Goal: Information Seeking & Learning: Find specific fact

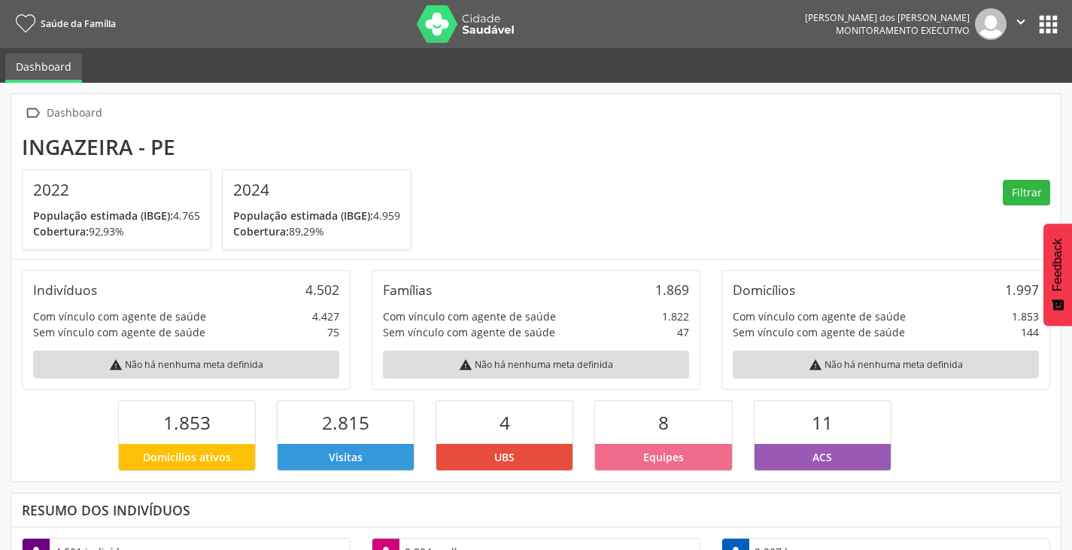
click at [1052, 28] on button "apps" at bounding box center [1048, 24] width 26 height 26
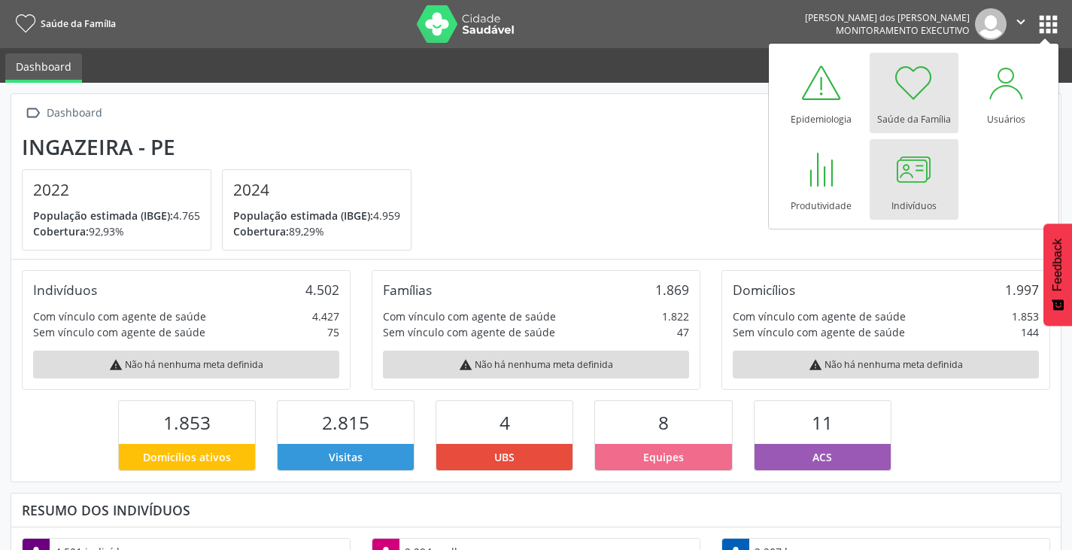
click at [900, 181] on div at bounding box center [913, 169] width 45 height 45
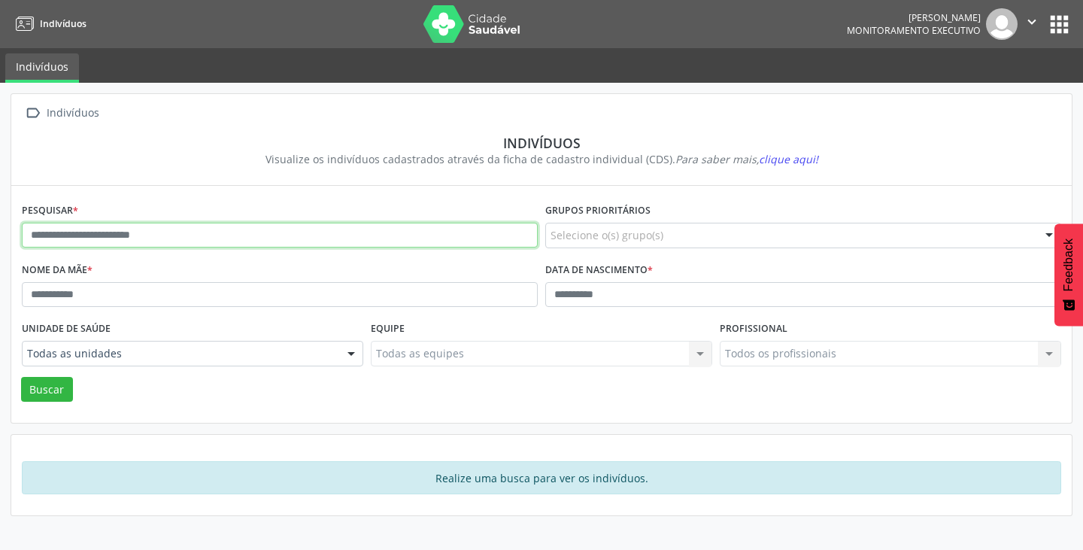
click at [99, 232] on input "text" at bounding box center [280, 236] width 516 height 26
type input "**********"
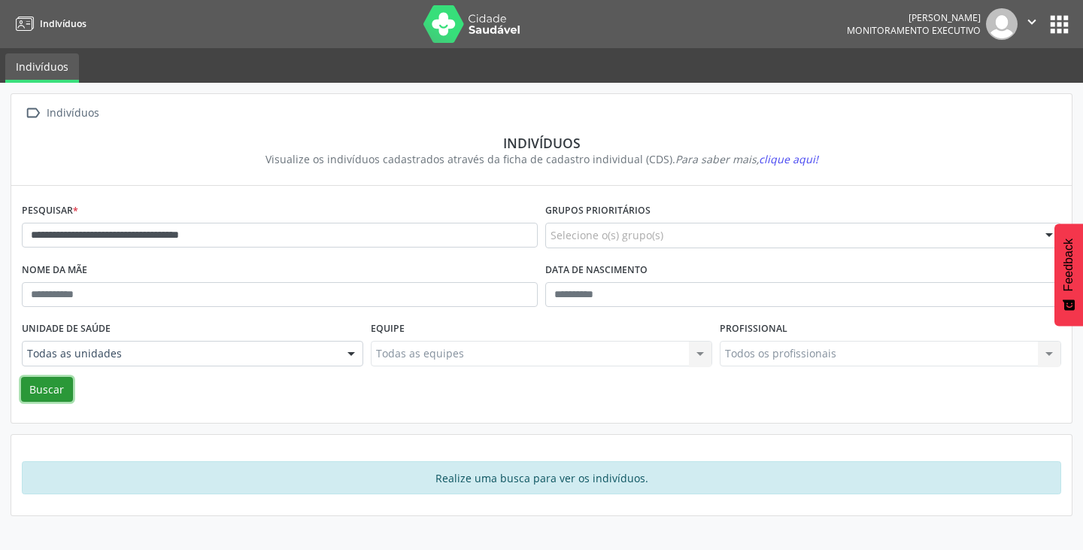
click at [44, 386] on button "Buscar" at bounding box center [47, 390] width 52 height 26
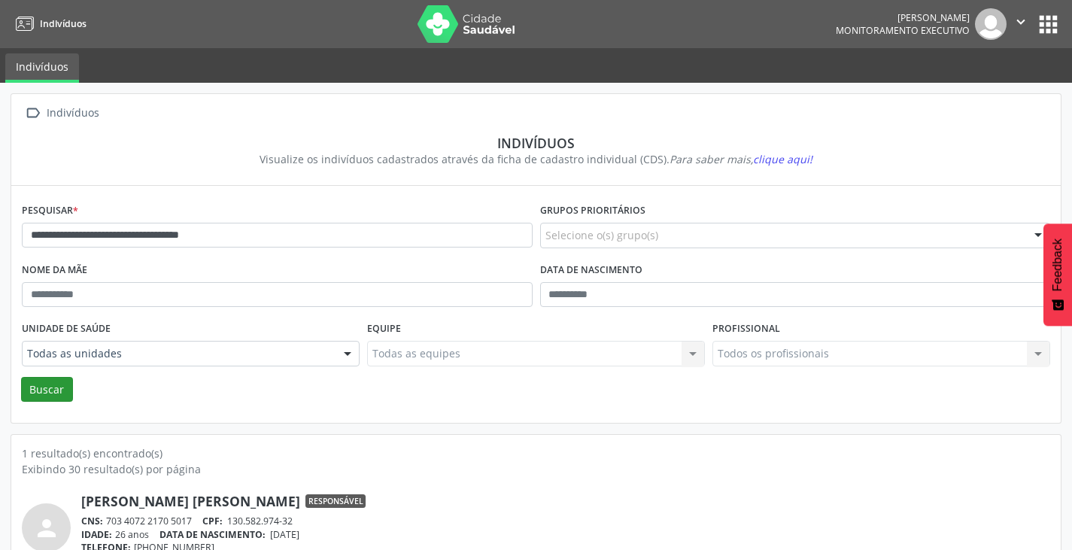
scroll to position [64, 0]
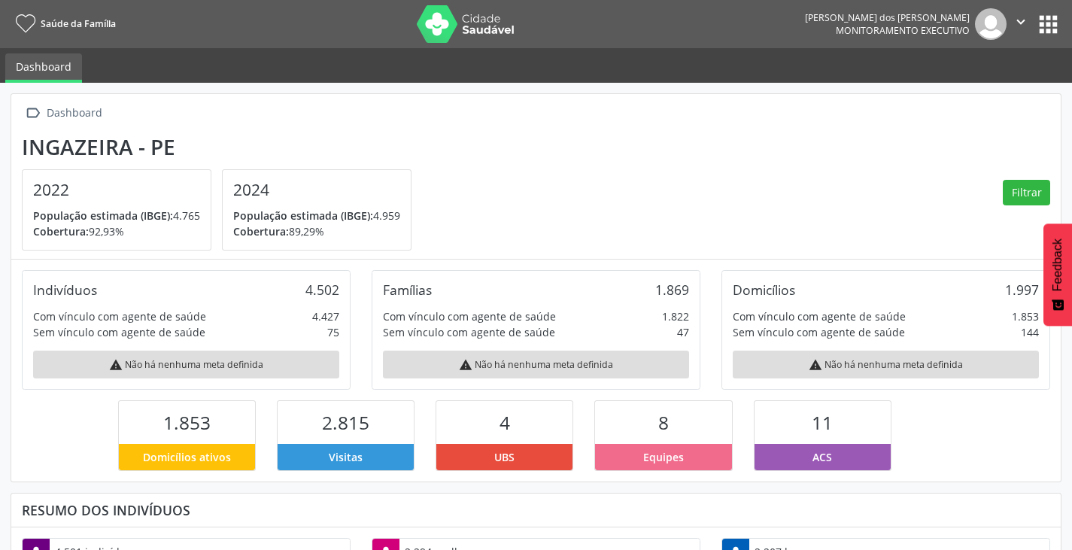
click at [1052, 23] on button "apps" at bounding box center [1048, 24] width 26 height 26
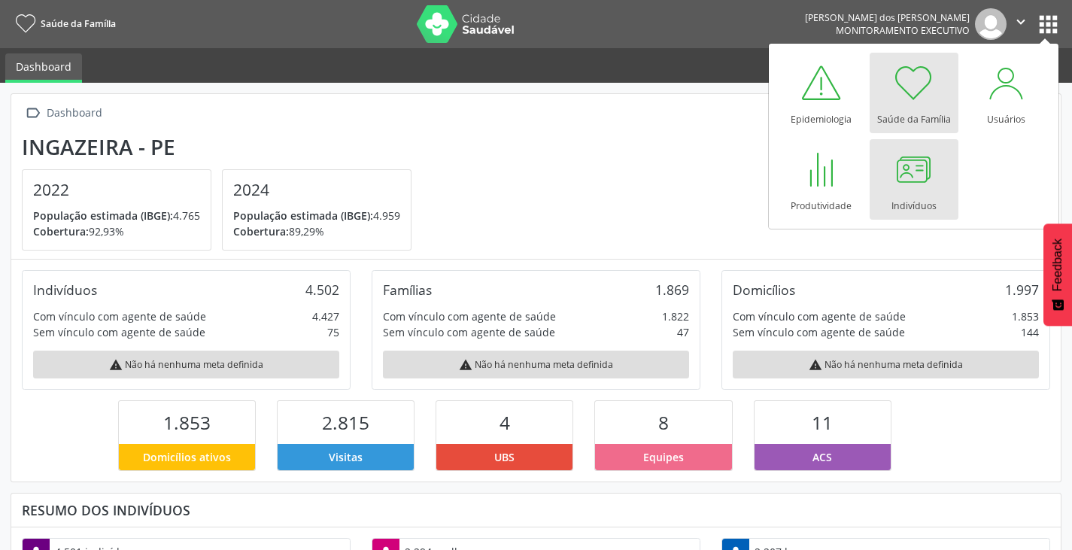
click at [911, 198] on div "Indivíduos" at bounding box center [913, 202] width 45 height 20
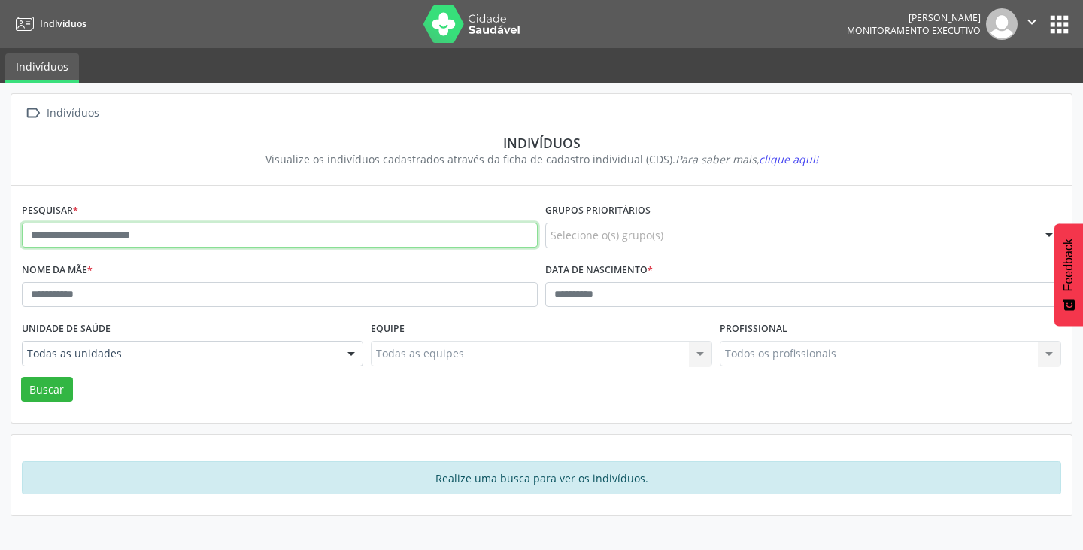
click at [132, 238] on input "text" at bounding box center [280, 236] width 516 height 26
type input "**********"
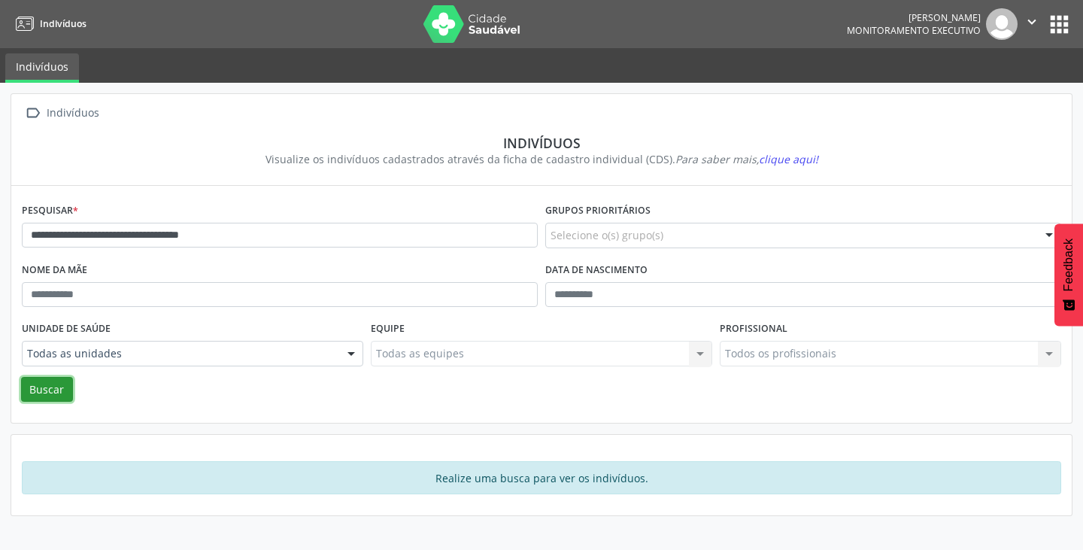
click at [42, 388] on button "Buscar" at bounding box center [47, 390] width 52 height 26
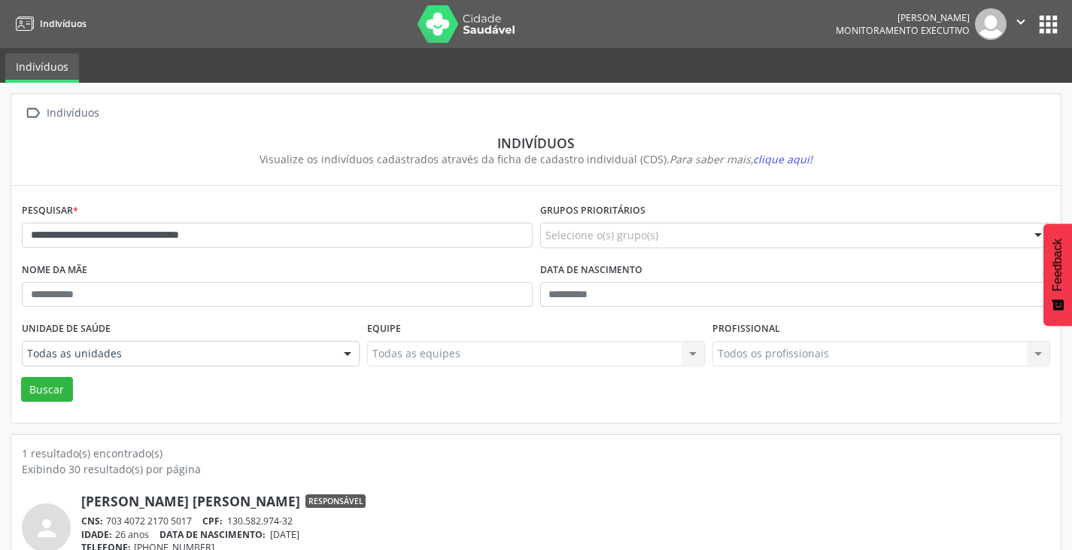
scroll to position [64, 0]
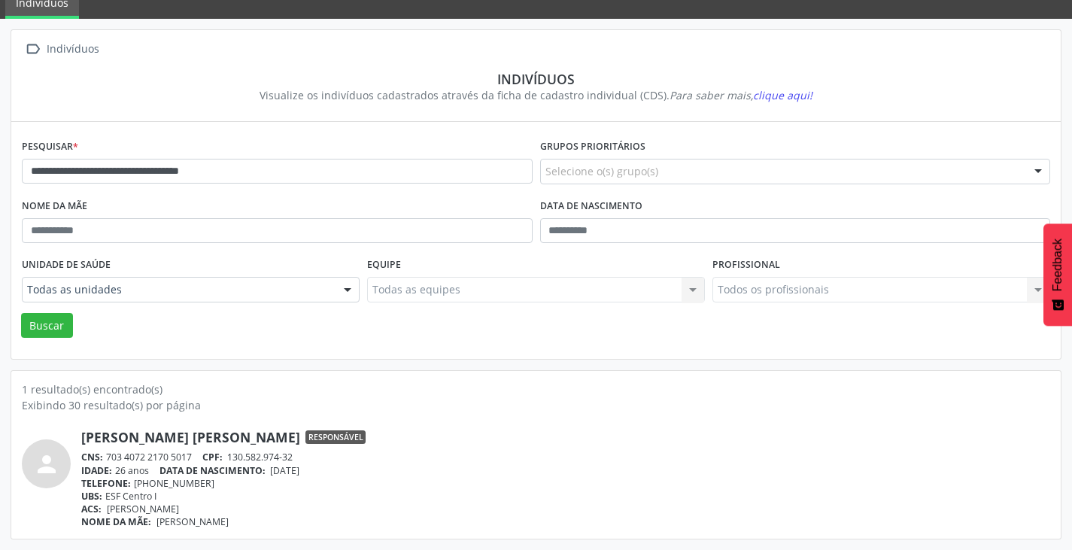
click at [147, 438] on link "Maria Aparecida Sabrina Lopes Goncalves" at bounding box center [190, 437] width 219 height 17
click at [91, 442] on link "Maria Aparecida Sabrina Lopes Goncalves" at bounding box center [190, 437] width 219 height 17
click at [32, 456] on div "person" at bounding box center [46, 463] width 49 height 49
click at [39, 458] on icon "person" at bounding box center [46, 464] width 27 height 27
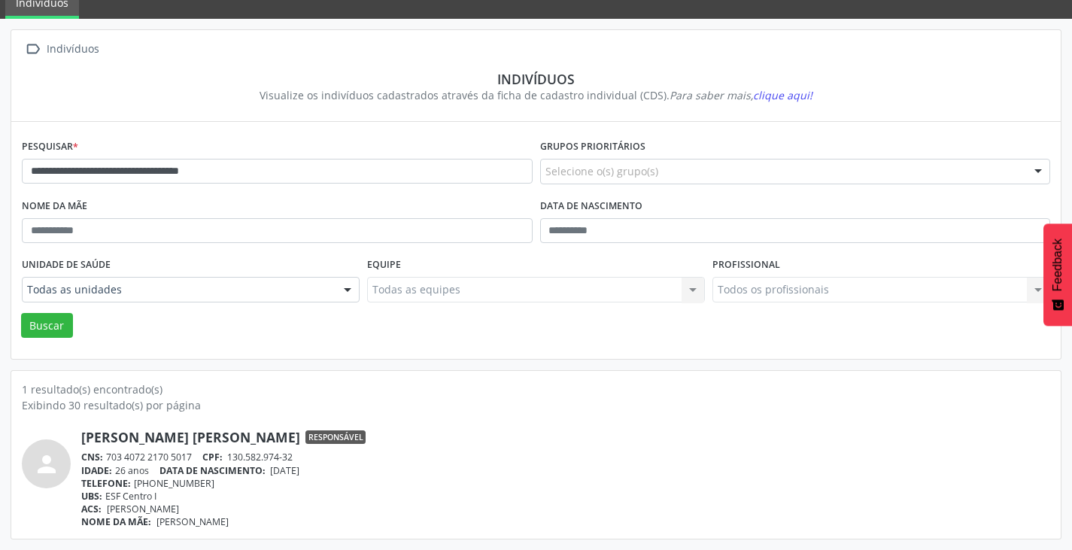
click at [39, 458] on icon "person" at bounding box center [46, 464] width 27 height 27
click at [34, 454] on icon "person" at bounding box center [46, 464] width 27 height 27
click at [33, 452] on icon "person" at bounding box center [46, 464] width 27 height 27
click at [42, 468] on icon "person" at bounding box center [46, 464] width 27 height 27
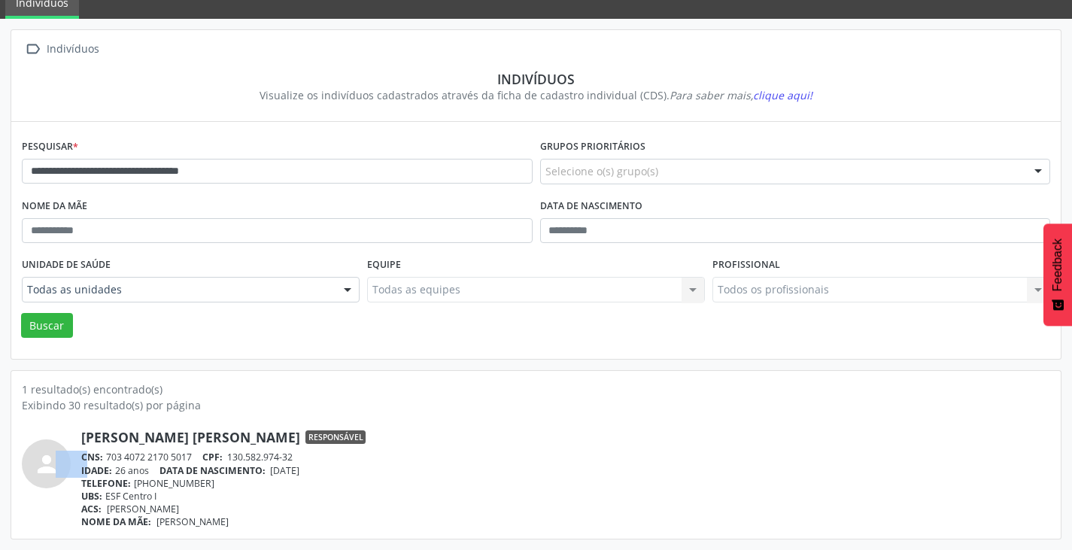
click at [42, 468] on icon "person" at bounding box center [46, 464] width 27 height 27
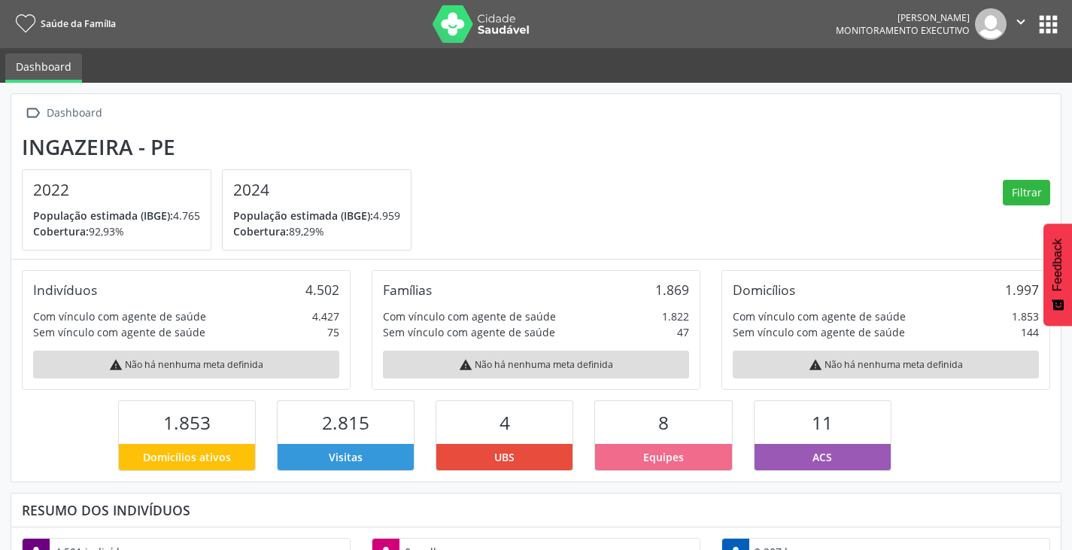
scroll to position [250, 350]
click at [1040, 29] on button "apps" at bounding box center [1048, 24] width 26 height 26
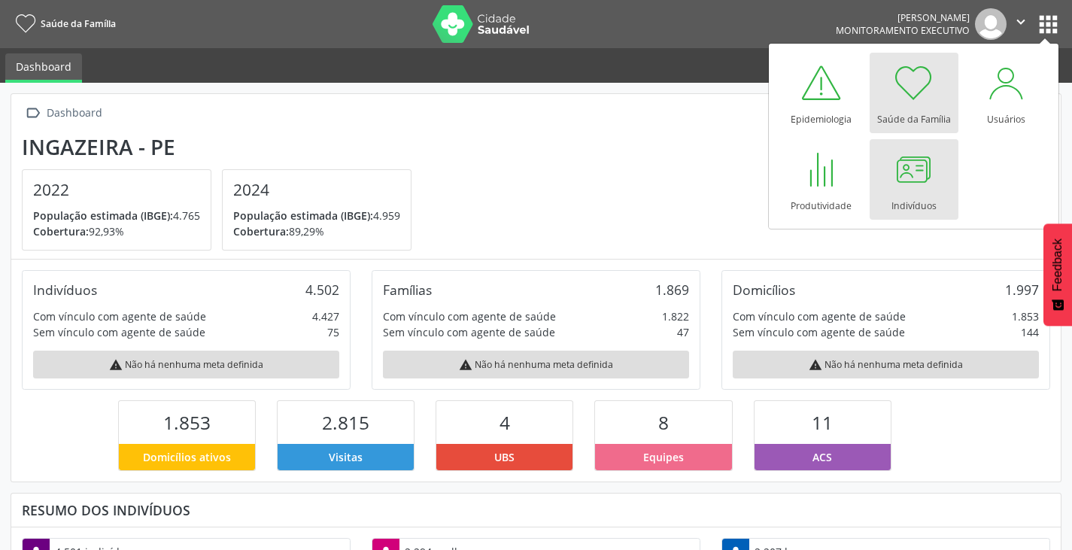
click at [897, 193] on div "Indivíduos" at bounding box center [913, 202] width 45 height 20
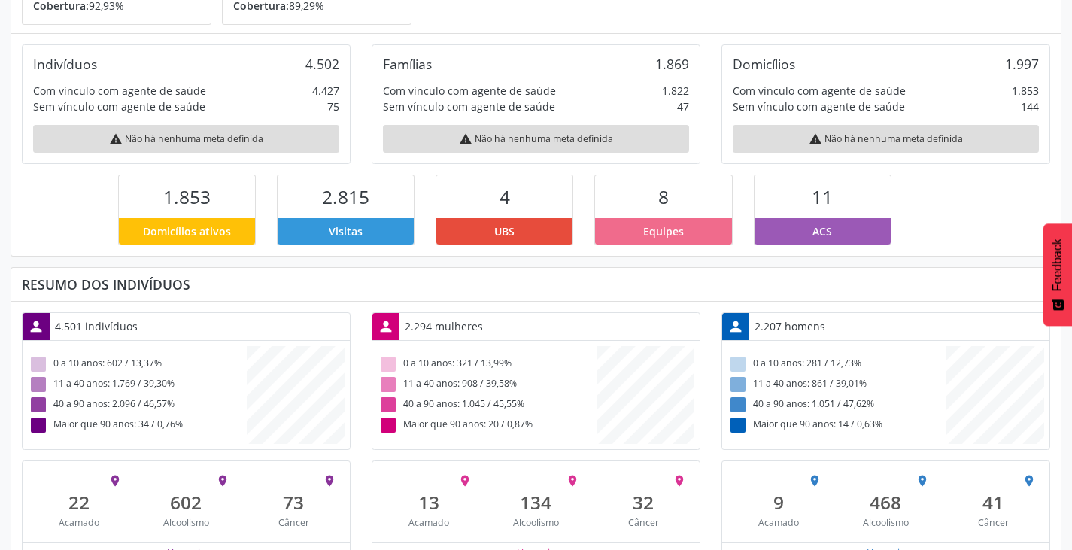
scroll to position [260, 0]
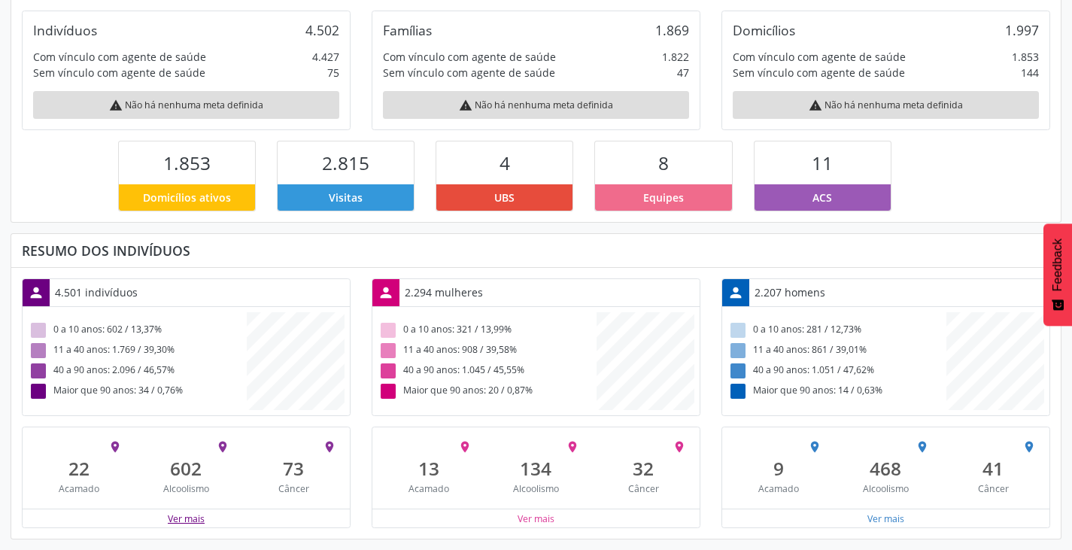
click at [187, 513] on button "Ver mais" at bounding box center [186, 518] width 38 height 14
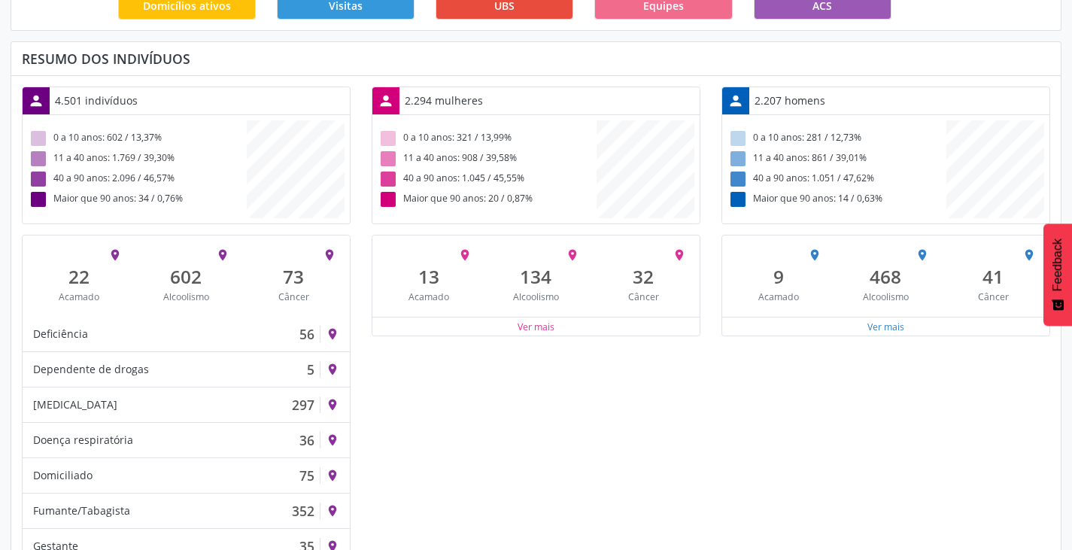
scroll to position [648, 0]
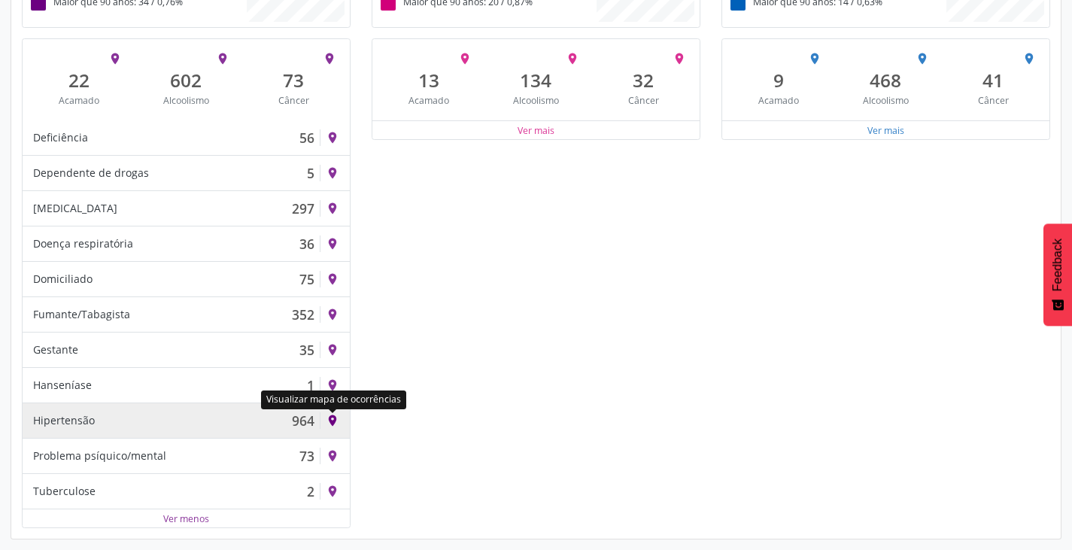
click at [329, 420] on icon "place" at bounding box center [333, 421] width 14 height 14
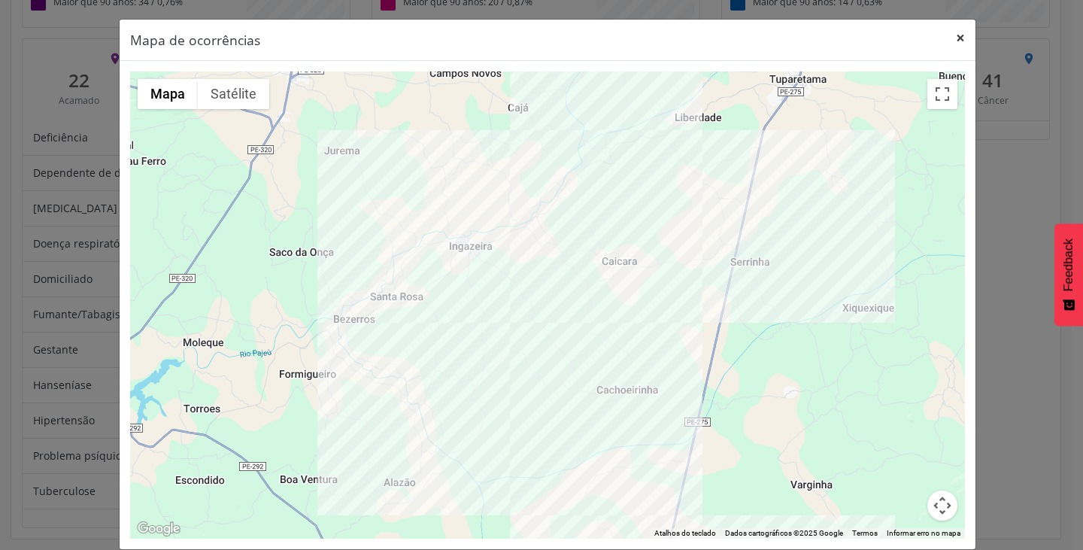
click at [954, 38] on button "×" at bounding box center [960, 38] width 30 height 37
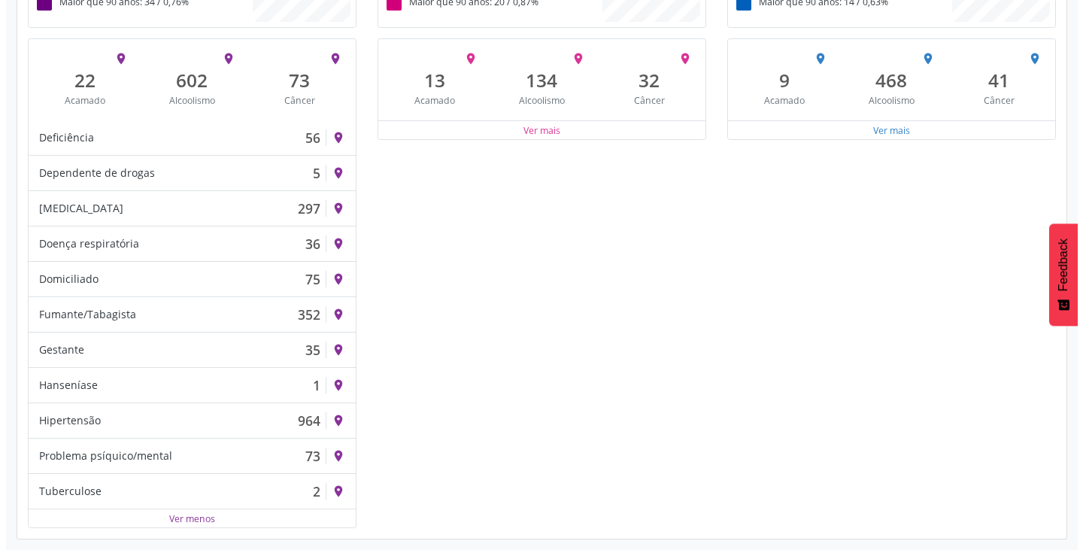
scroll to position [751542, 751830]
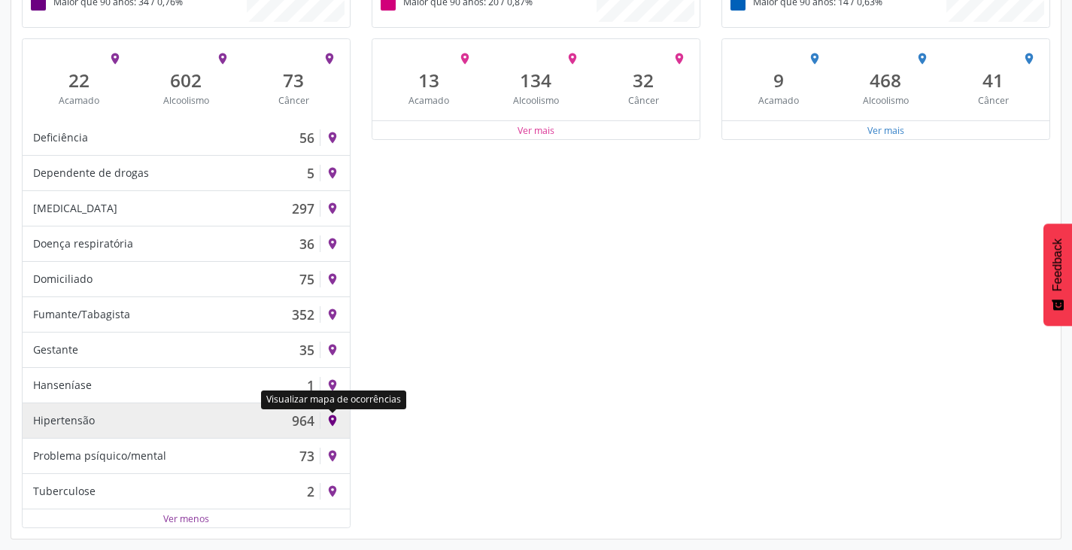
click at [329, 421] on icon "place" at bounding box center [333, 421] width 14 height 14
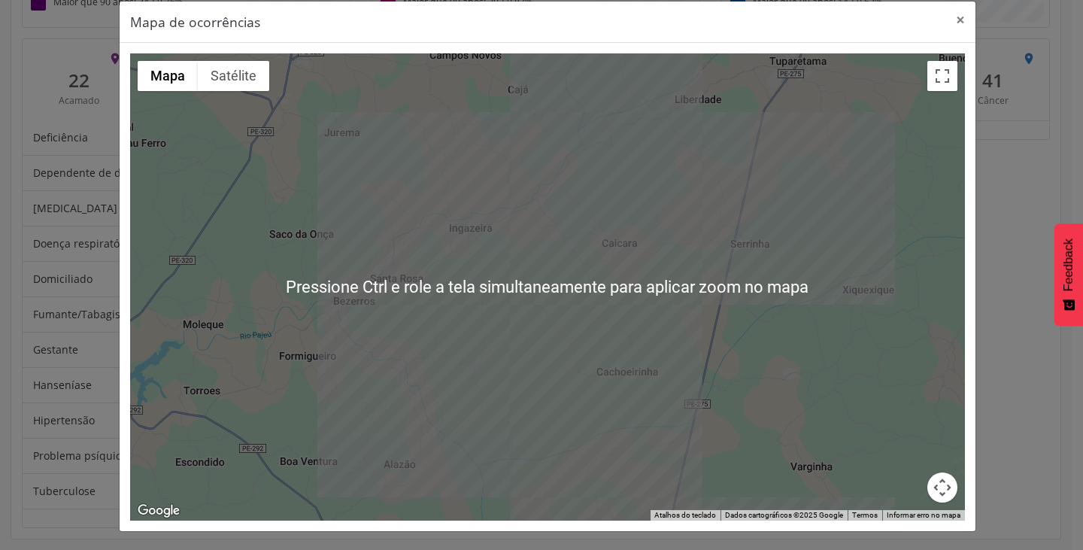
scroll to position [0, 0]
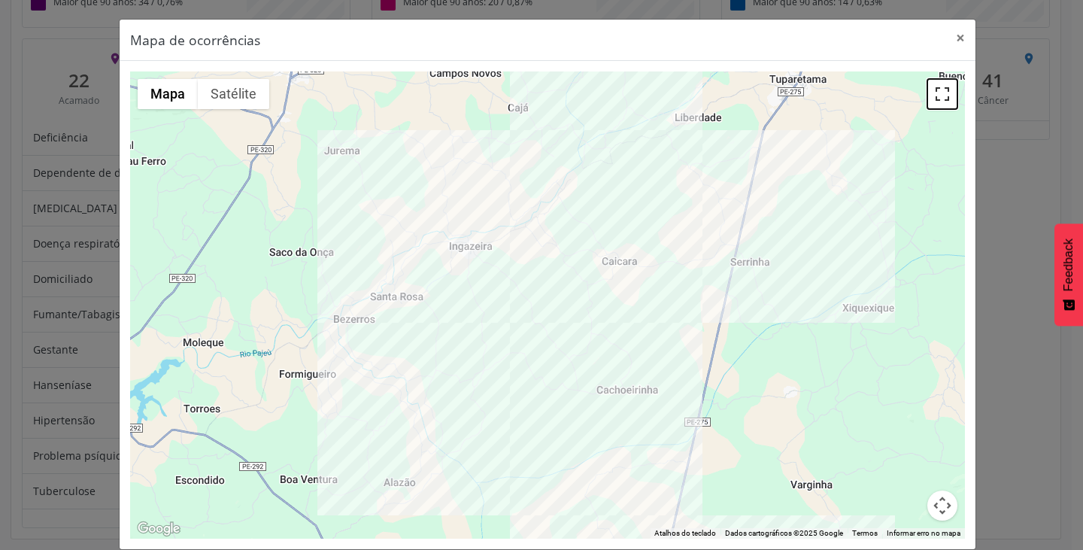
click at [932, 88] on button "Ativar a visualização em tela cheia" at bounding box center [942, 94] width 30 height 30
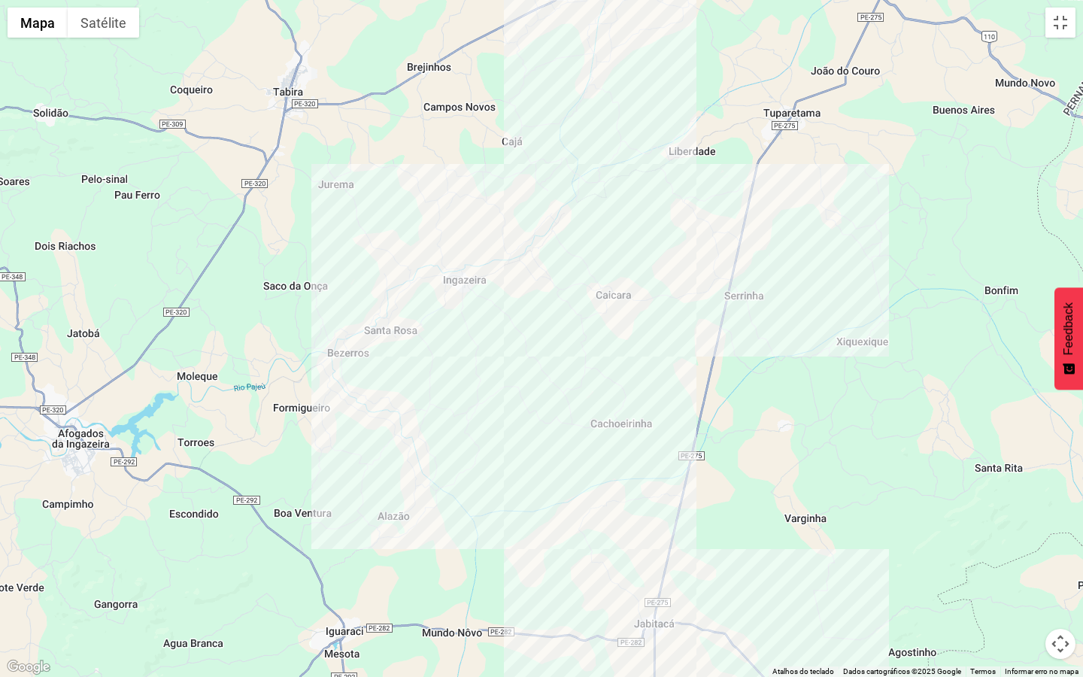
click at [617, 301] on div at bounding box center [541, 338] width 1083 height 677
click at [610, 288] on div at bounding box center [541, 338] width 1083 height 677
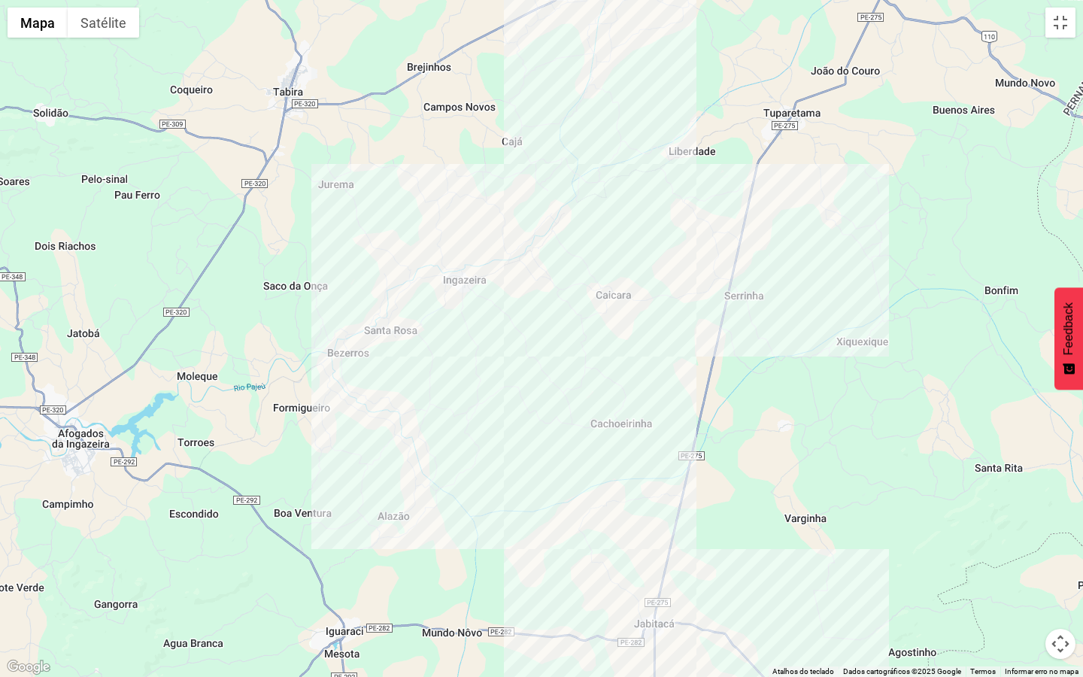
click at [610, 288] on div at bounding box center [541, 338] width 1083 height 677
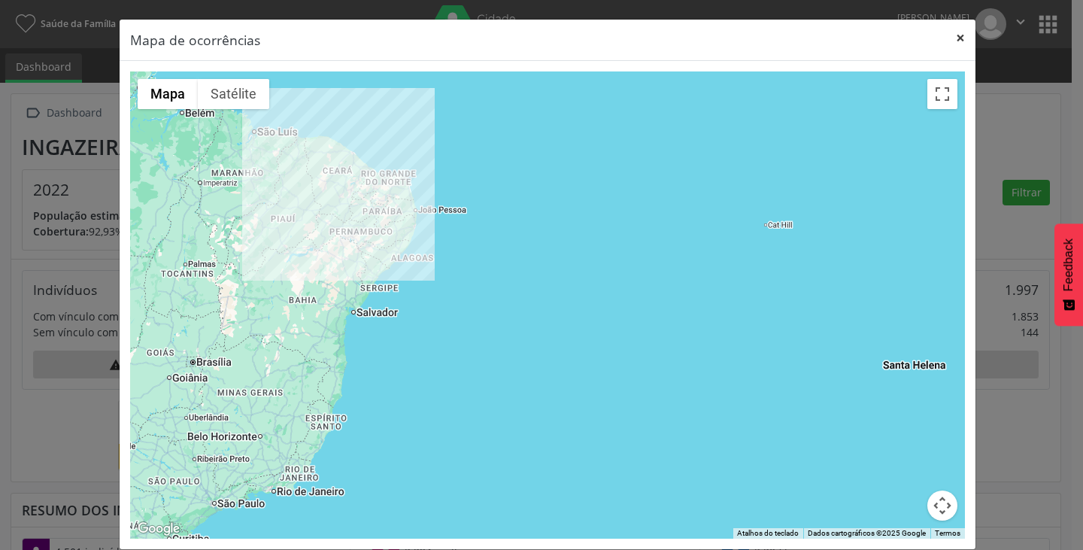
click at [960, 34] on button "×" at bounding box center [960, 38] width 30 height 37
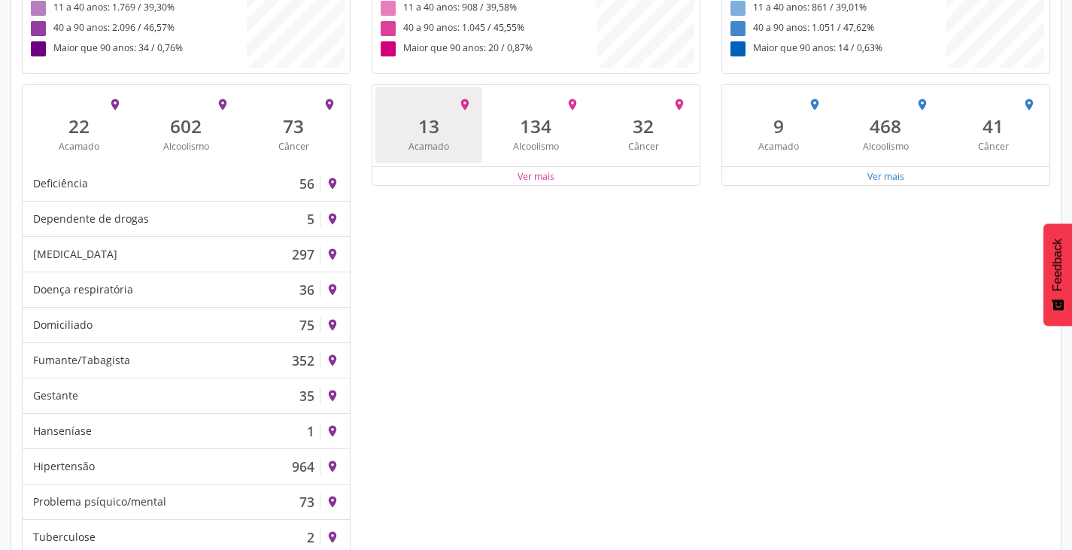
scroll to position [648, 0]
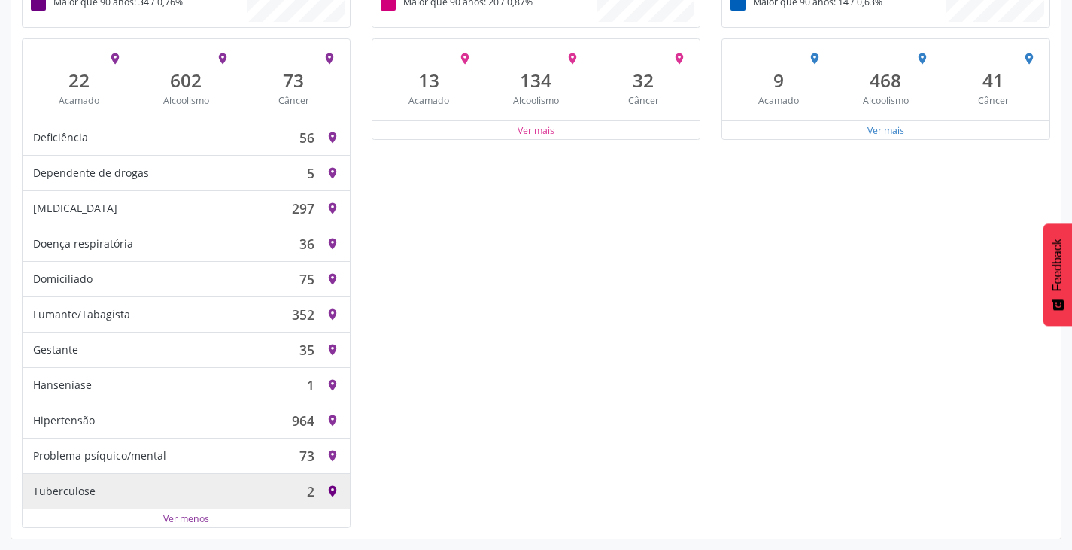
click at [328, 493] on icon "place" at bounding box center [333, 491] width 14 height 14
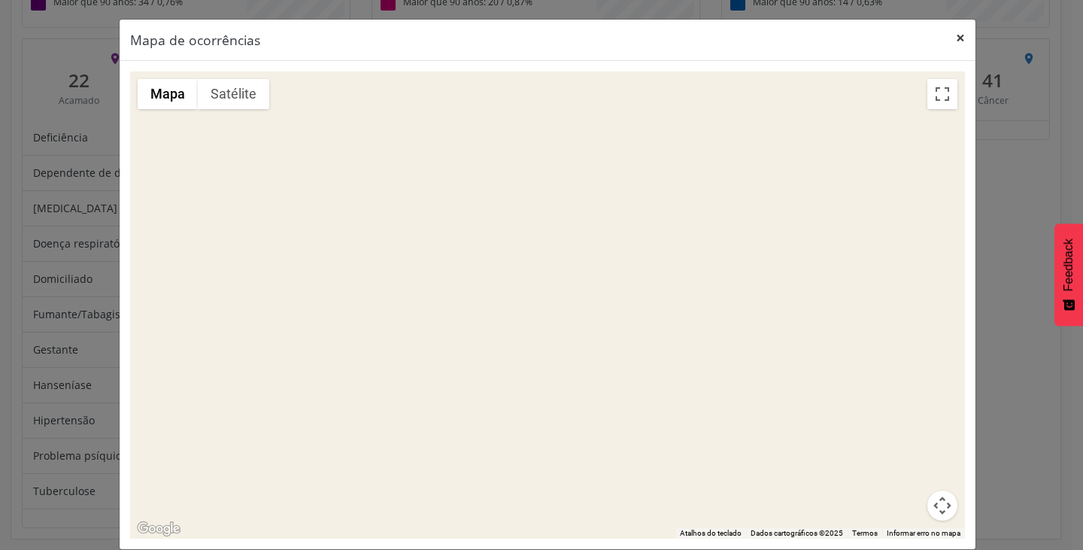
click at [958, 40] on button "×" at bounding box center [960, 38] width 30 height 37
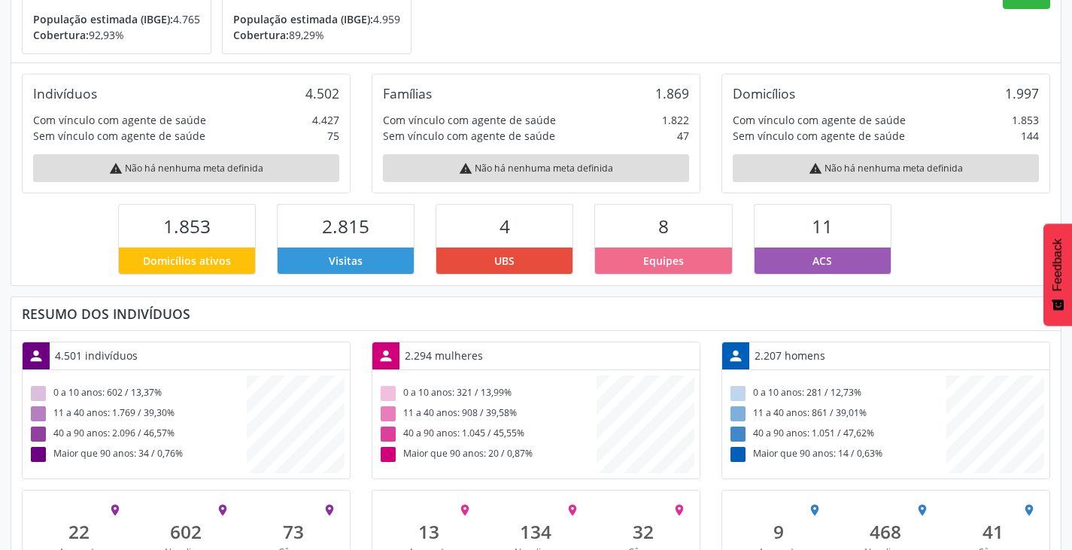
scroll to position [497, 0]
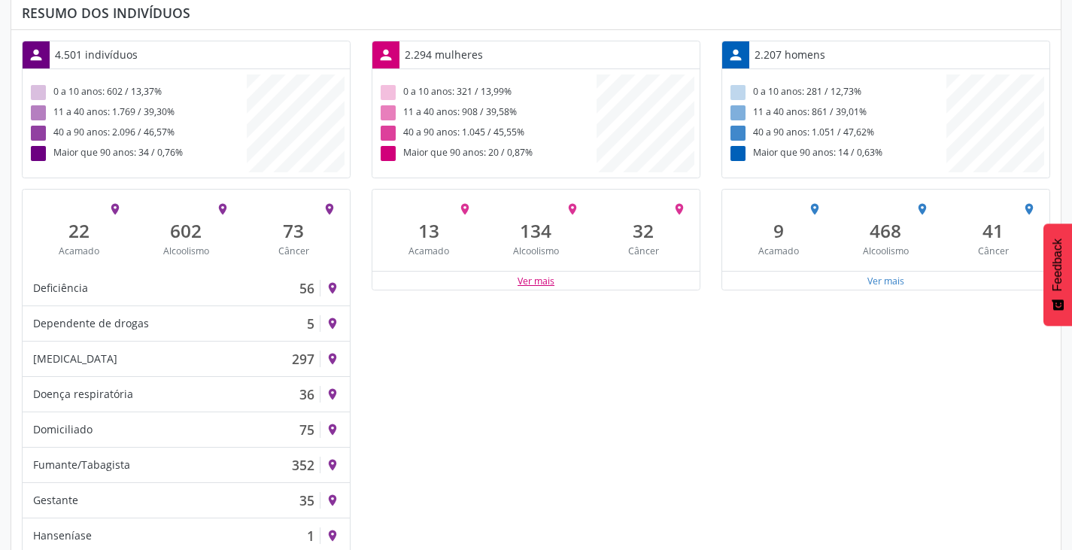
click at [532, 284] on button "Ver mais" at bounding box center [536, 281] width 38 height 14
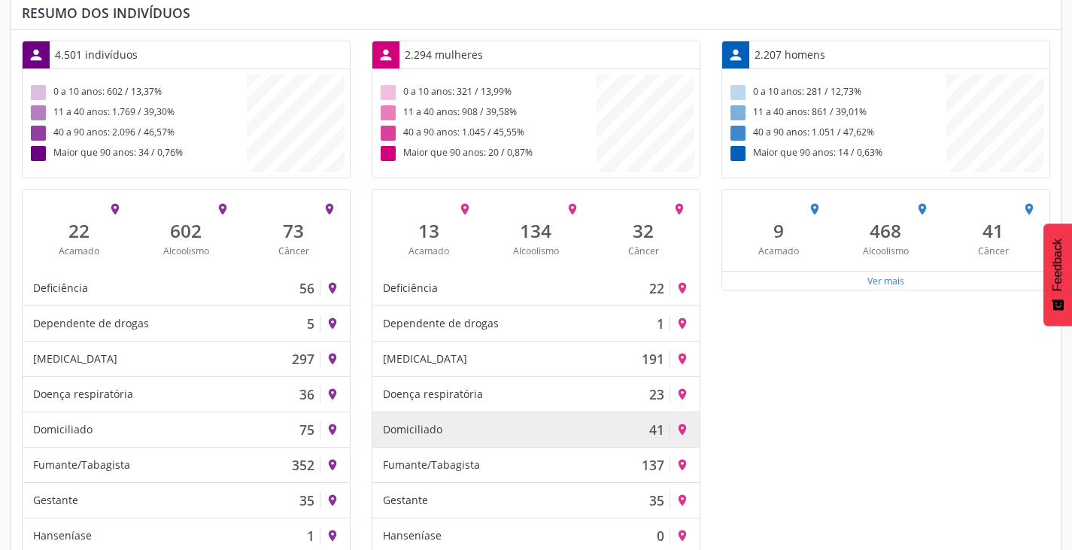
scroll to position [572, 0]
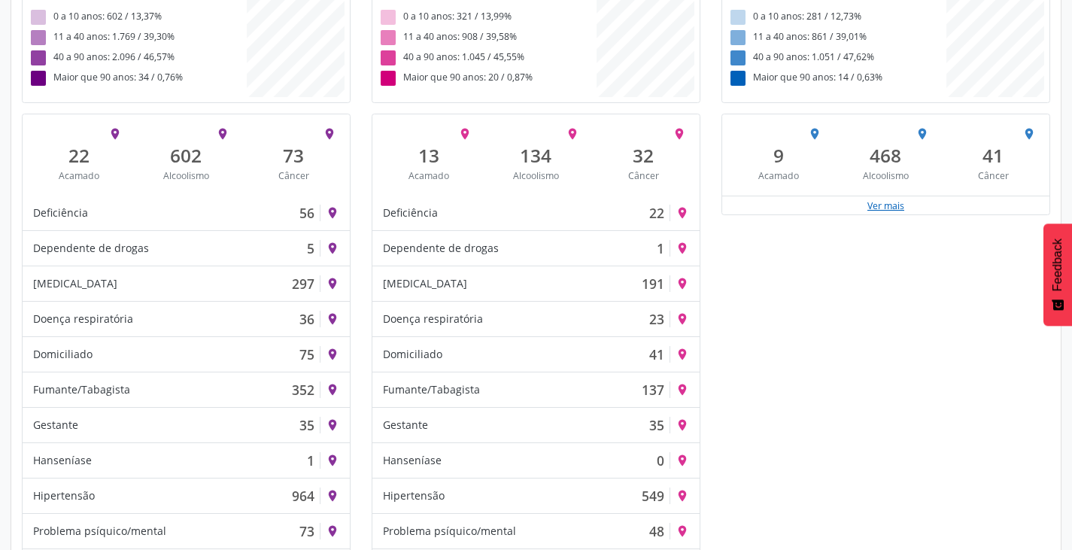
click at [881, 211] on button "Ver mais" at bounding box center [886, 206] width 38 height 14
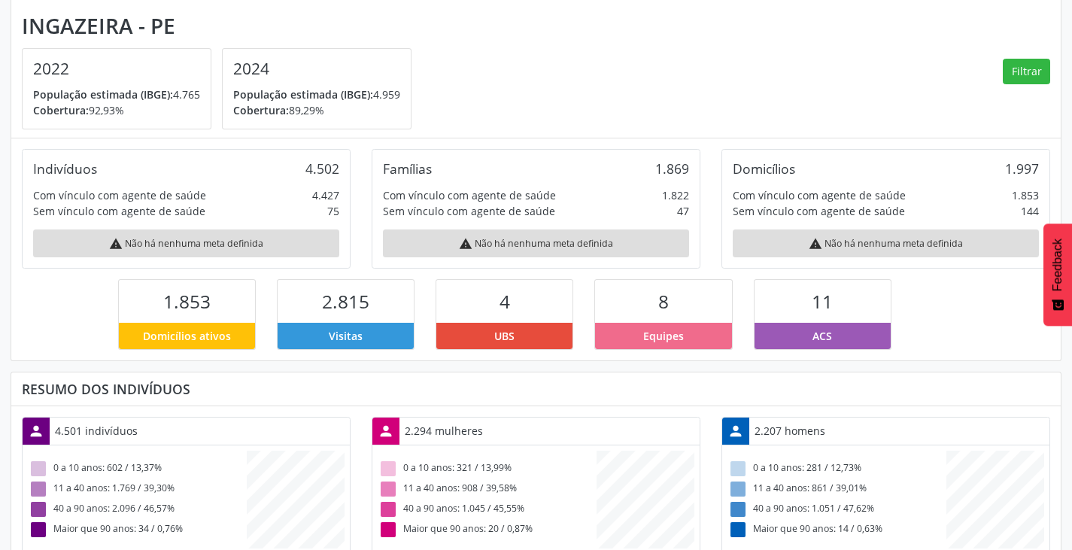
scroll to position [0, 0]
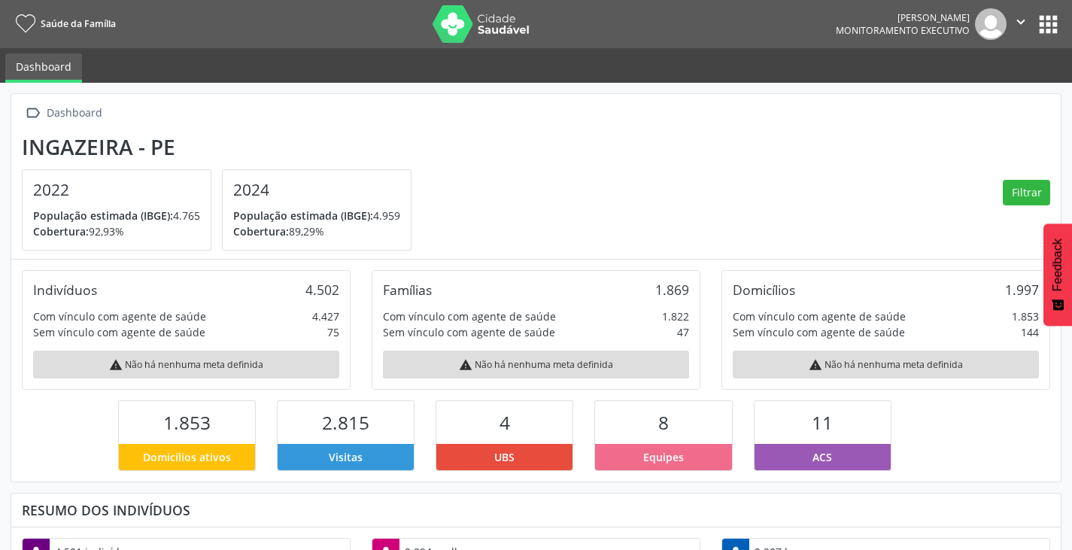
click at [1019, 24] on icon "" at bounding box center [1020, 22] width 17 height 17
click at [952, 93] on link "Sair" at bounding box center [982, 91] width 104 height 21
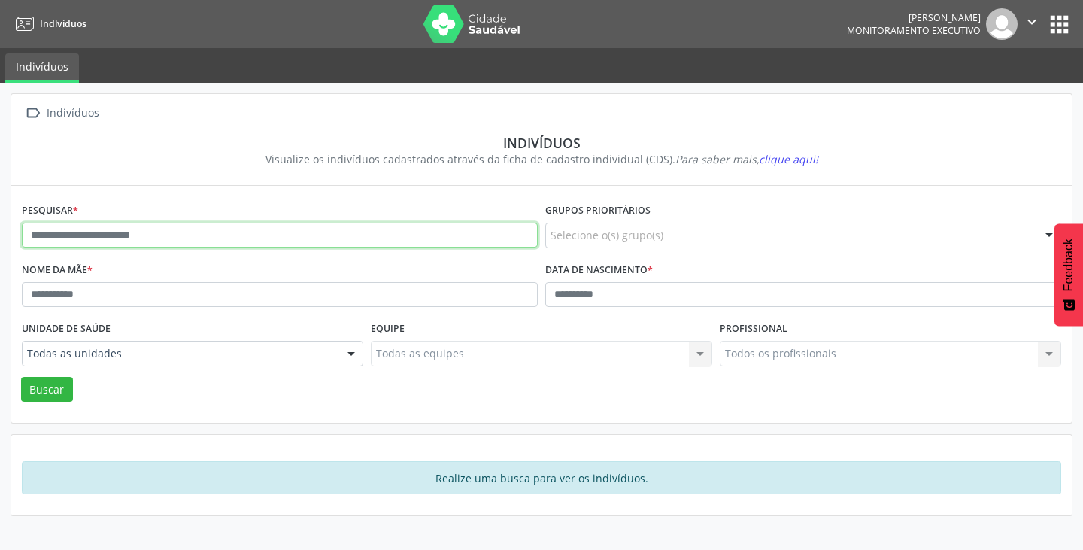
click at [166, 232] on input "text" at bounding box center [280, 236] width 516 height 26
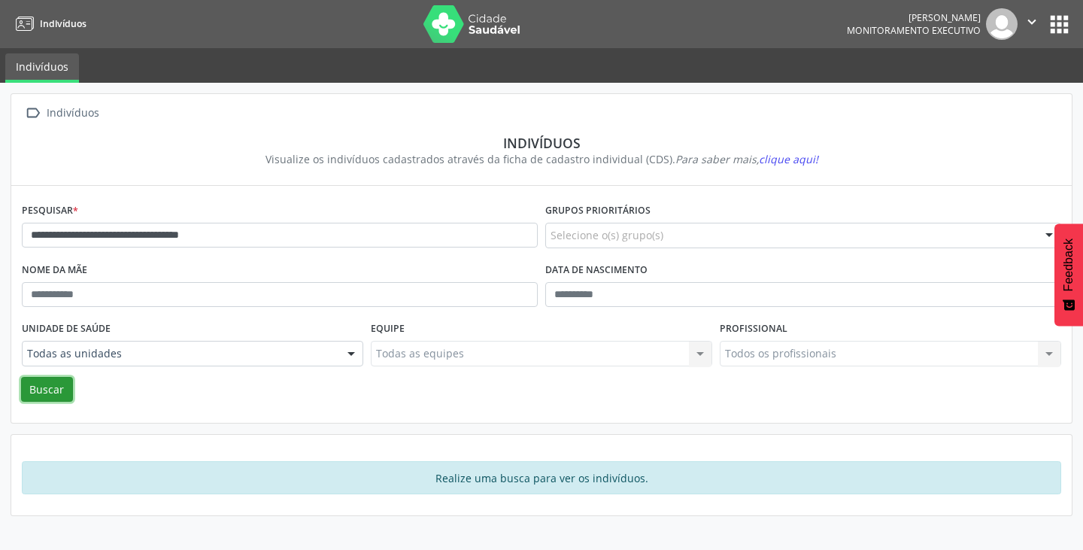
click at [49, 395] on button "Buscar" at bounding box center [47, 390] width 52 height 26
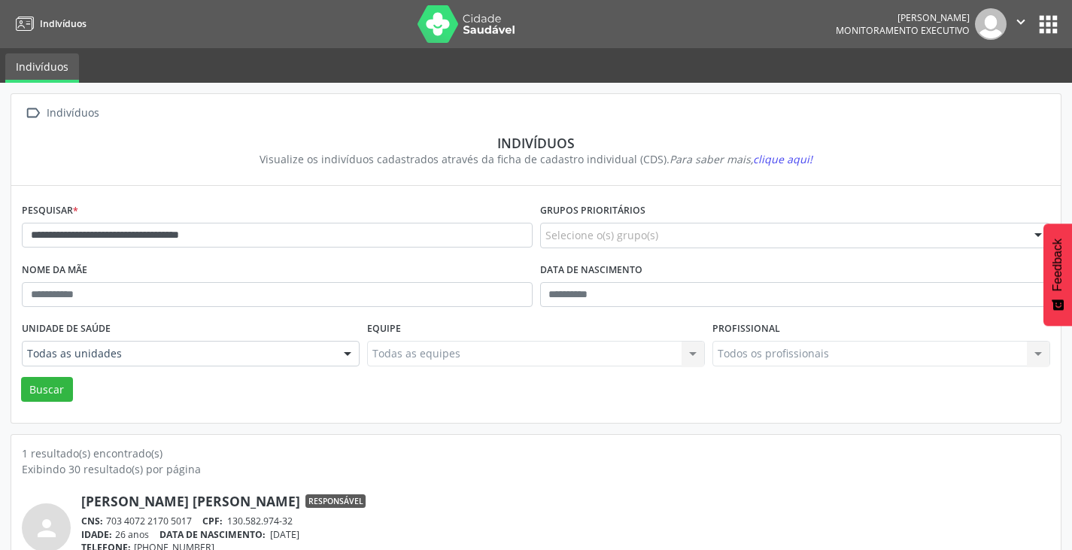
scroll to position [64, 0]
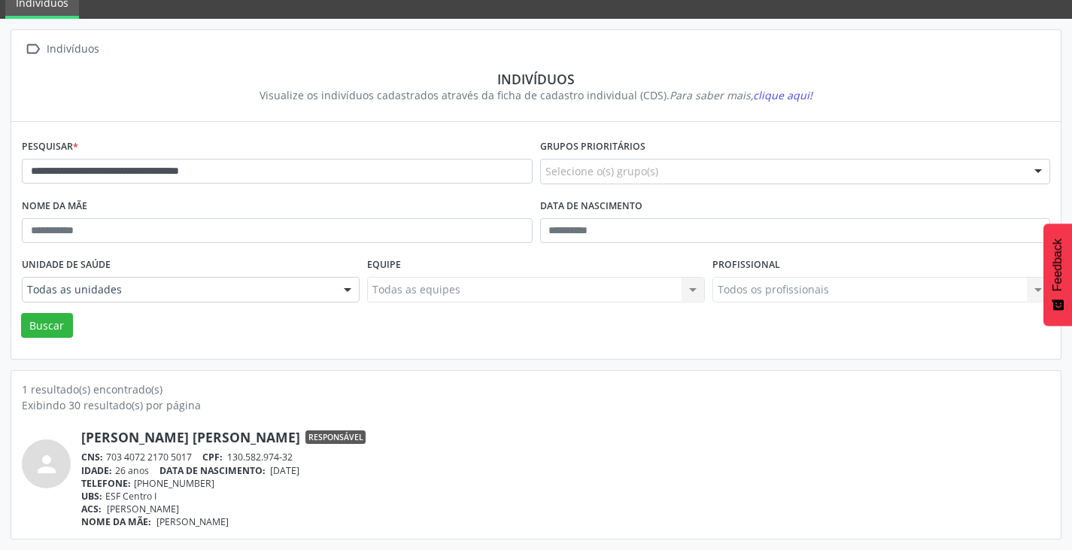
click at [145, 444] on link "[PERSON_NAME] [PERSON_NAME]" at bounding box center [190, 437] width 219 height 17
click at [247, 169] on input "**********" at bounding box center [277, 172] width 511 height 26
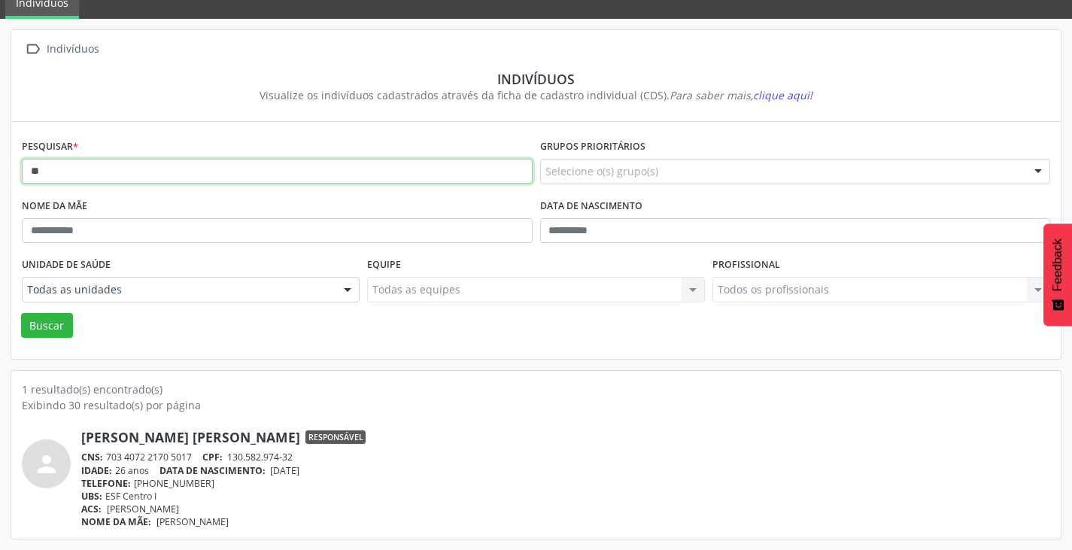
type input "*"
type input "**********"
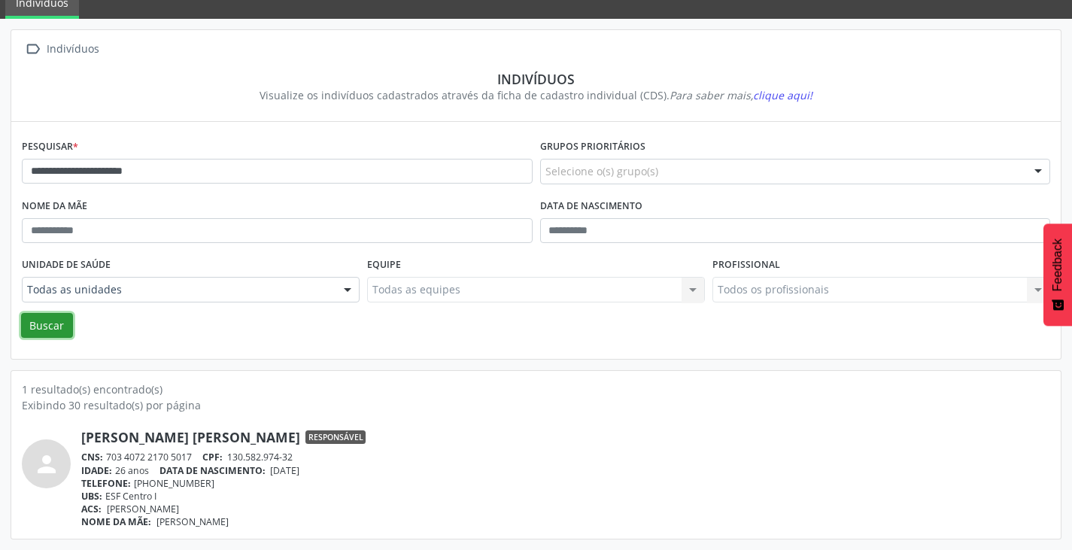
click at [29, 327] on button "Buscar" at bounding box center [47, 326] width 52 height 26
